Goal: Information Seeking & Learning: Learn about a topic

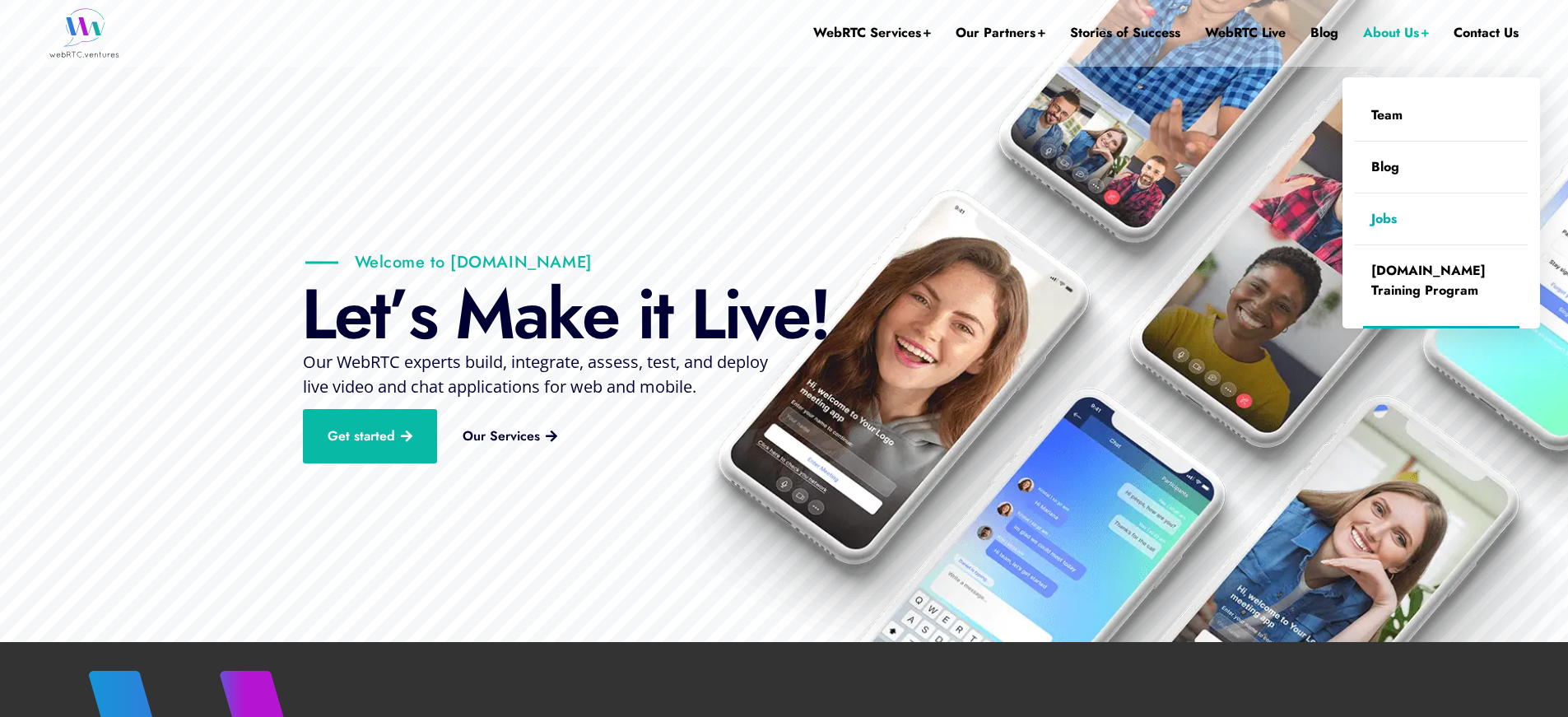
click at [1384, 216] on link "Jobs" at bounding box center [1441, 219] width 173 height 51
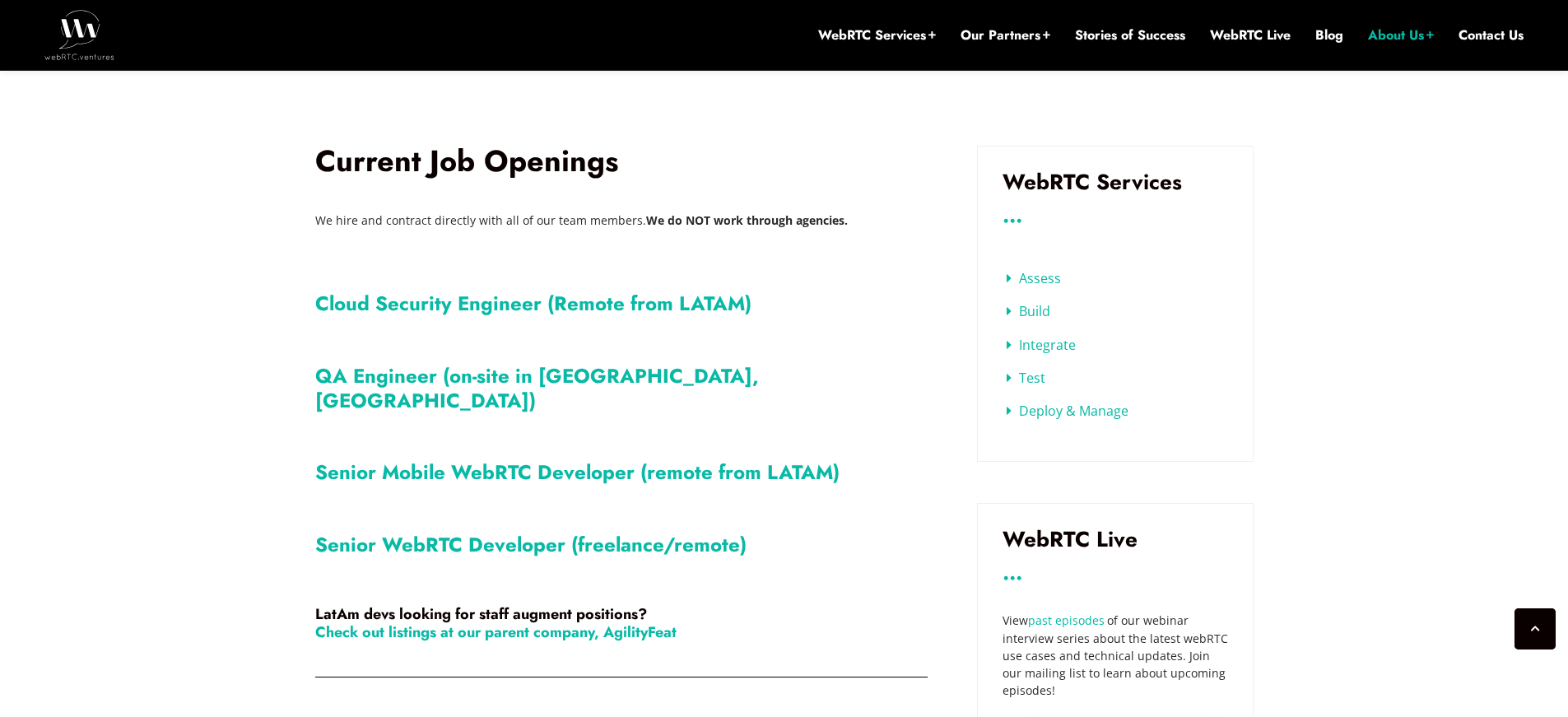
scroll to position [549, 0]
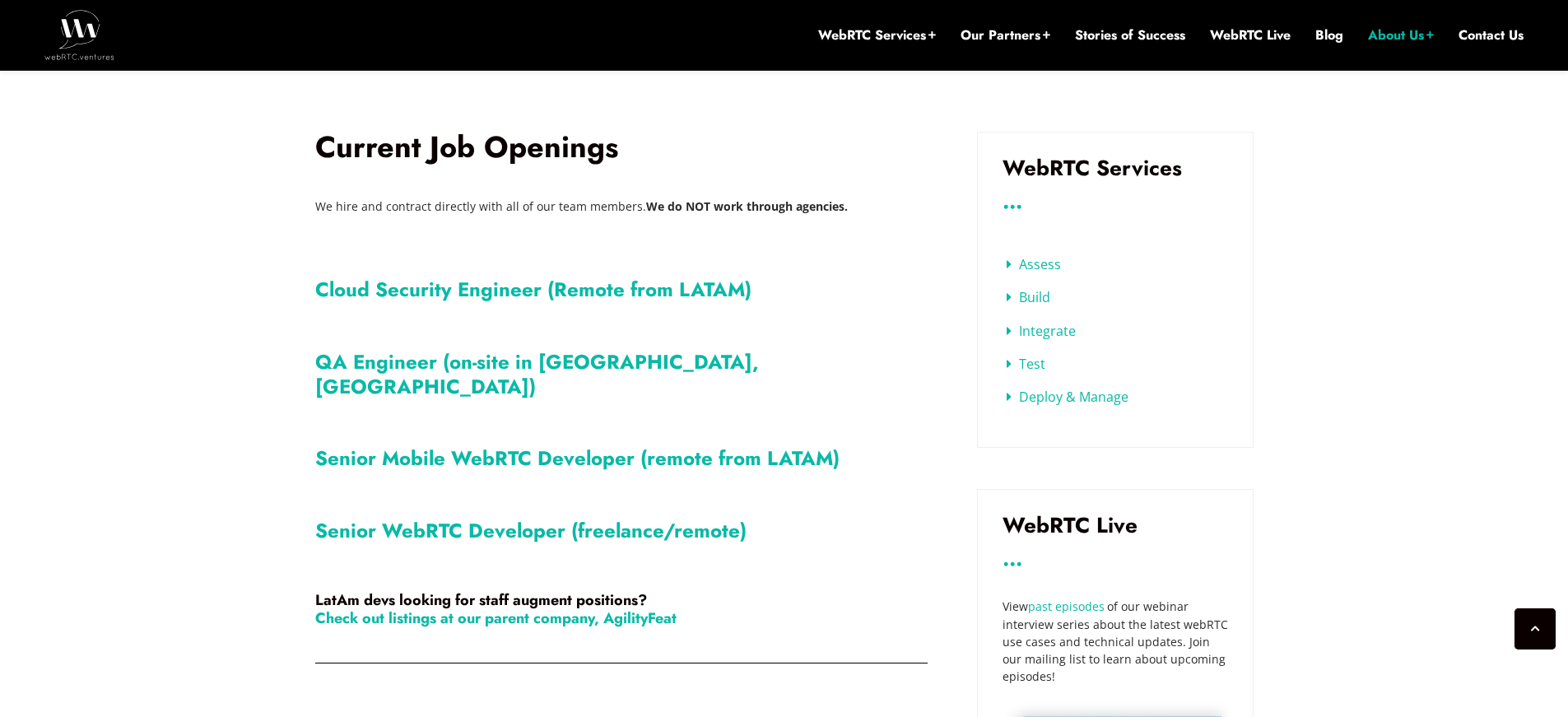
click at [652, 443] on link "Senior Mobile WebRTC Developer (remote from LATAM)" at bounding box center [577, 458] width 524 height 29
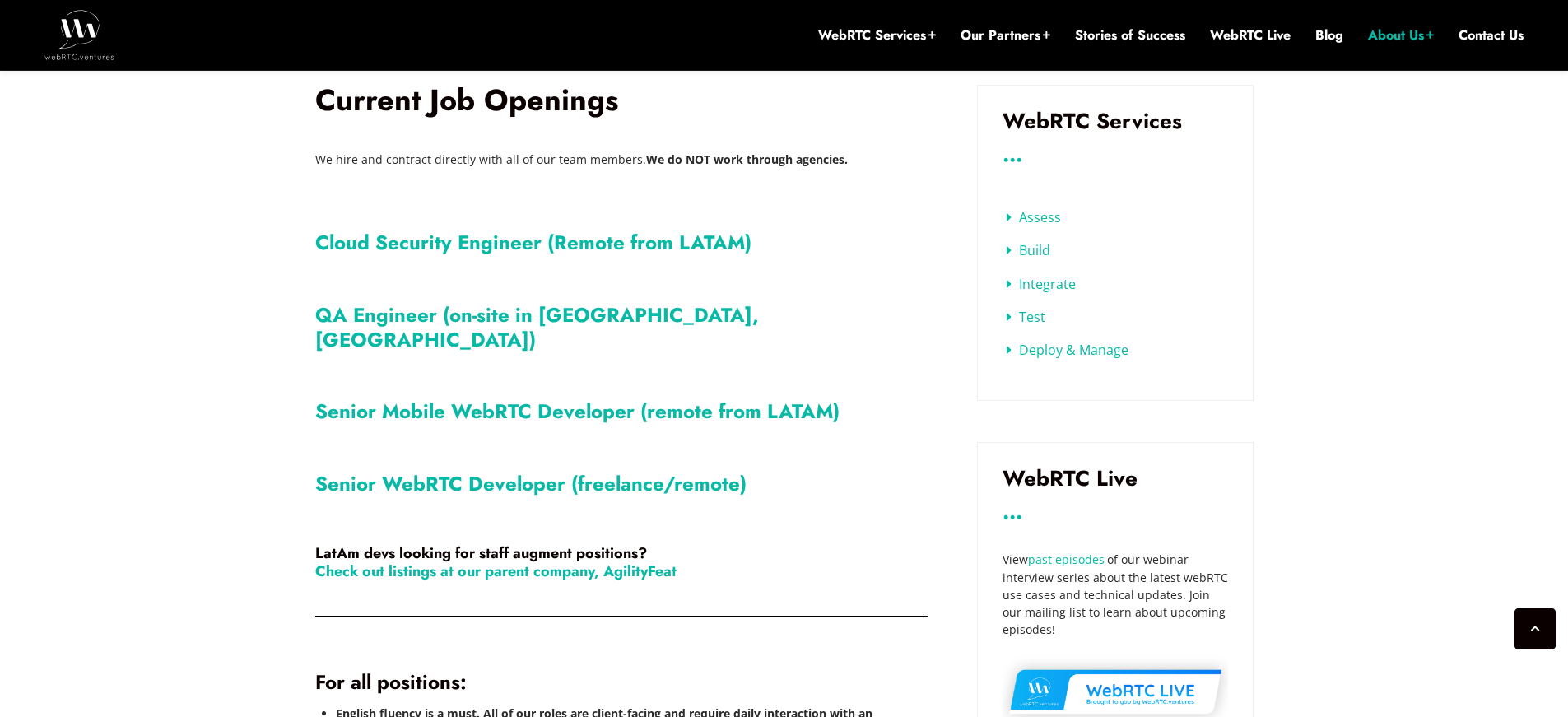
scroll to position [608, 0]
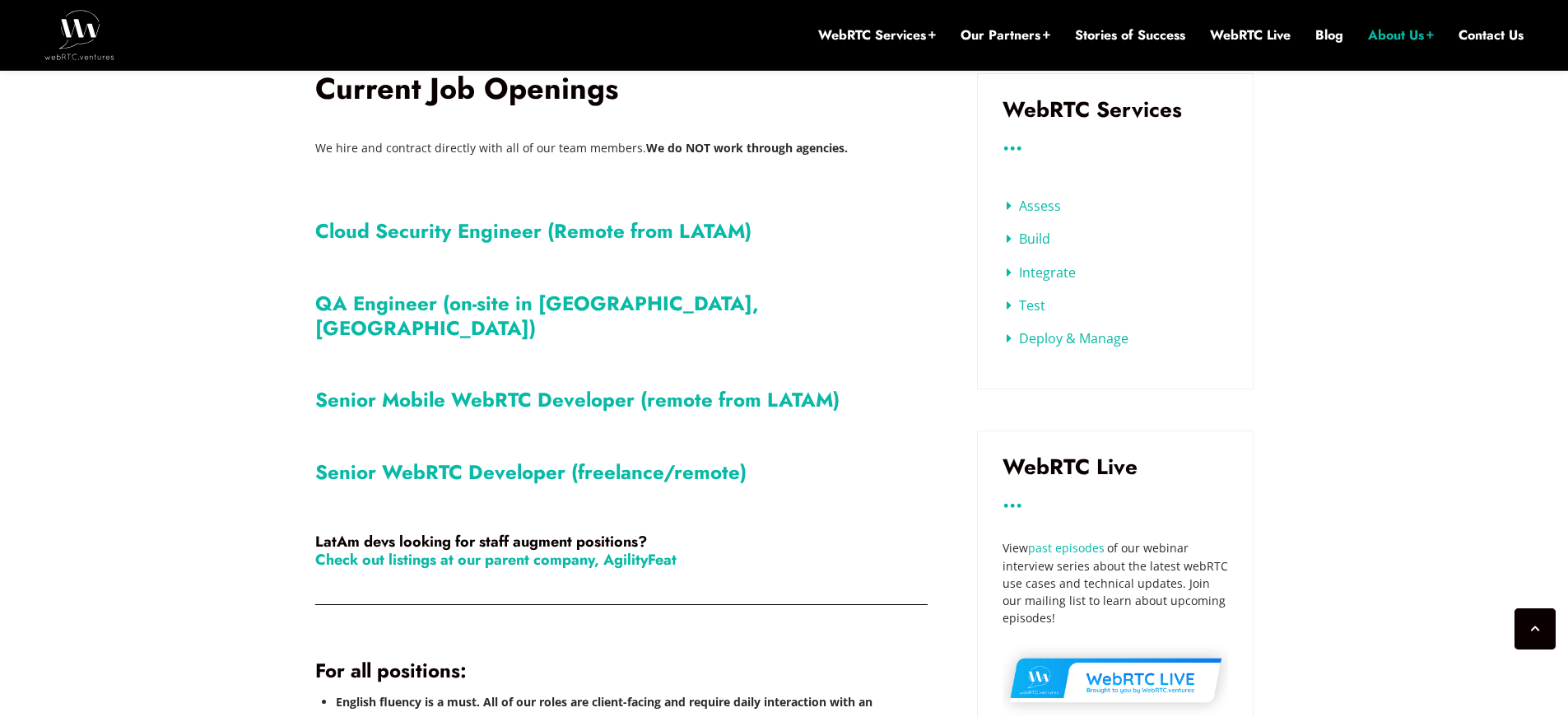
click at [478, 458] on link "Senior WebRTC Developer (freelance/remote)" at bounding box center [531, 473] width 432 height 29
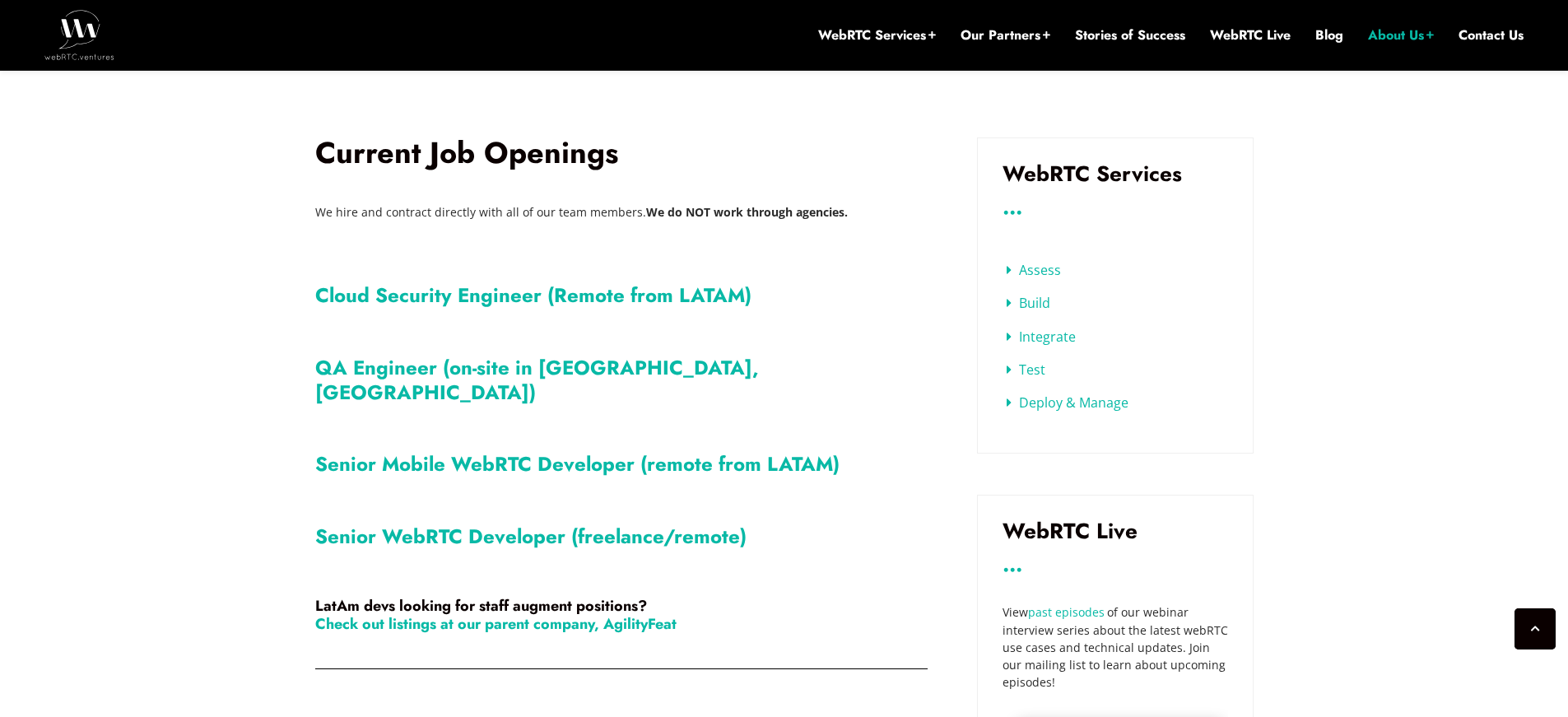
scroll to position [569, 0]
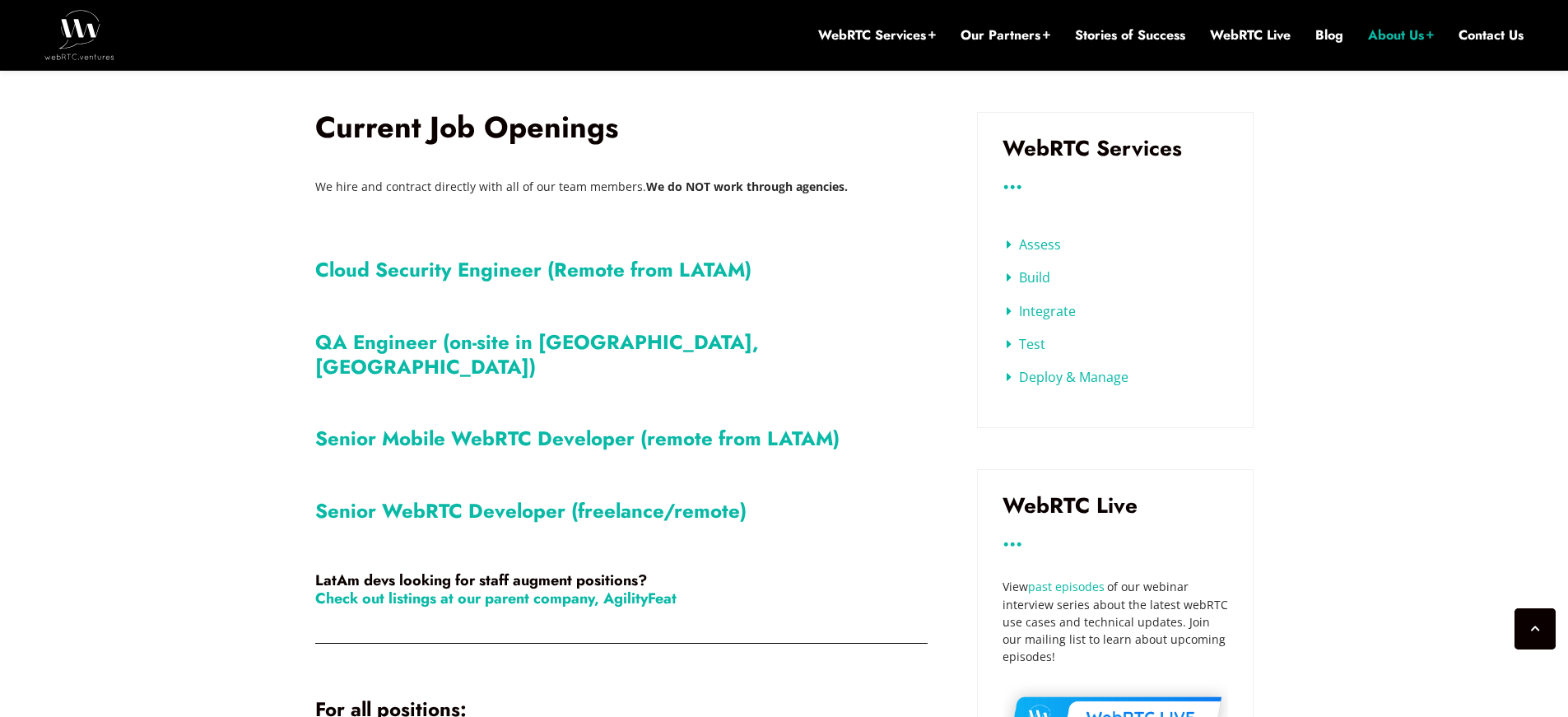
click at [86, 48] on img at bounding box center [79, 35] width 70 height 49
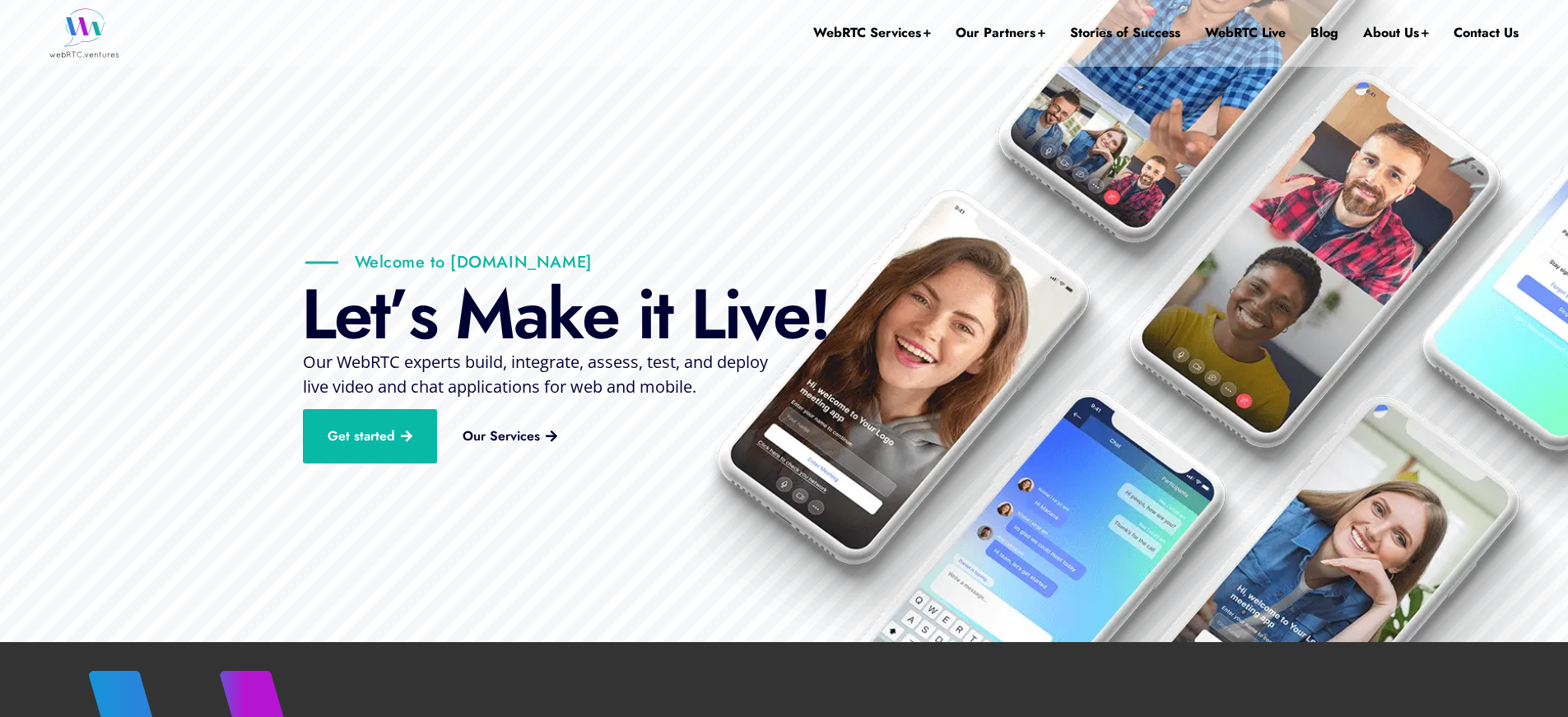
click at [634, 310] on div "L e t ’ s M a k e i t L i v e !" at bounding box center [572, 314] width 542 height 75
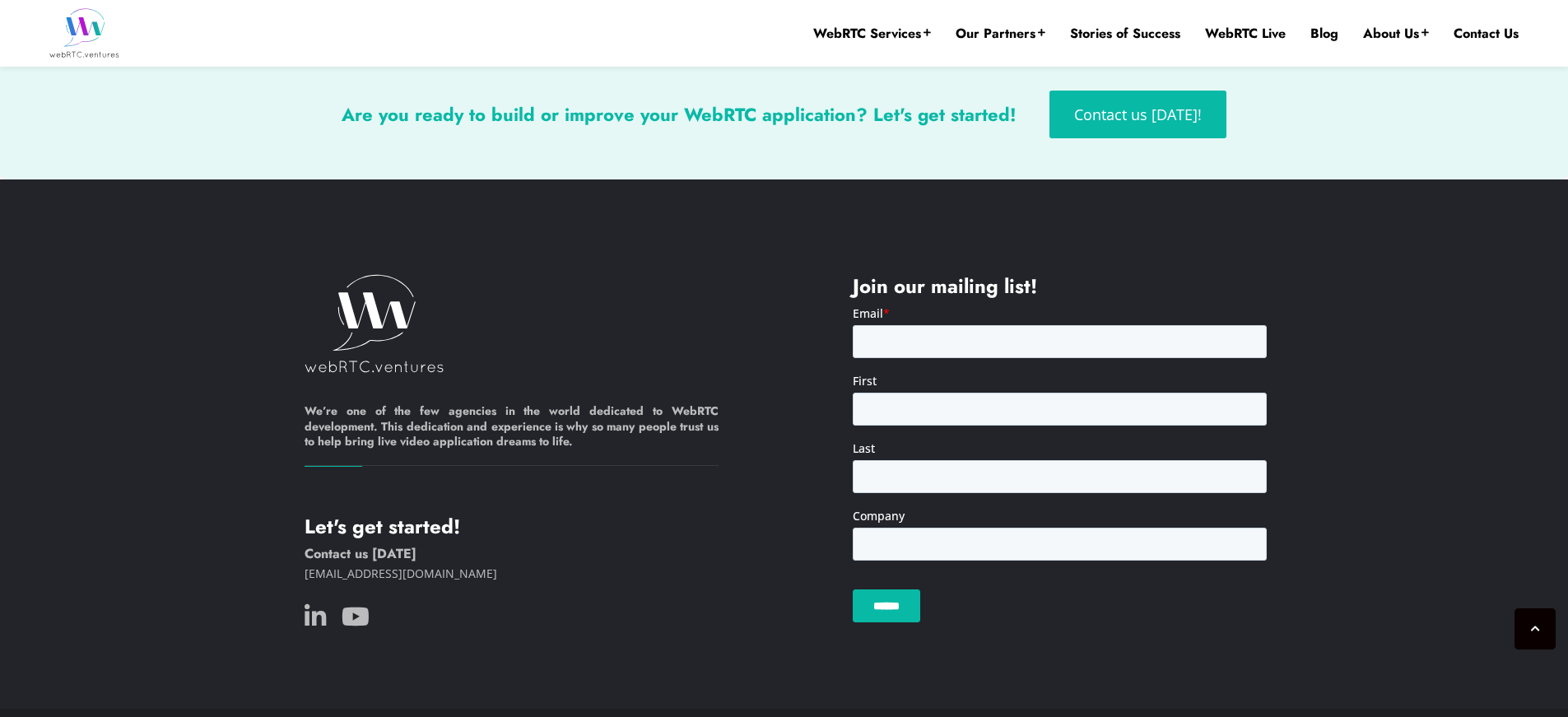
scroll to position [4096, 0]
